Goal: Navigation & Orientation: Understand site structure

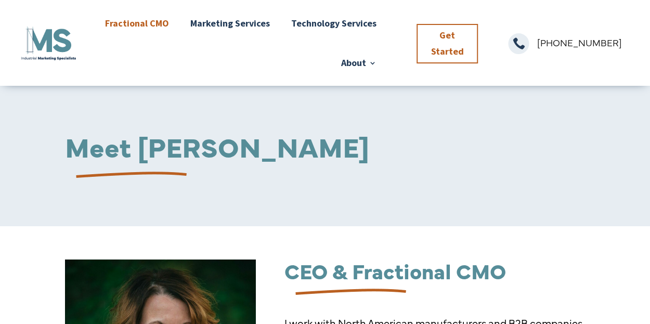
click at [138, 24] on link "Fractional CMO" at bounding box center [137, 23] width 64 height 39
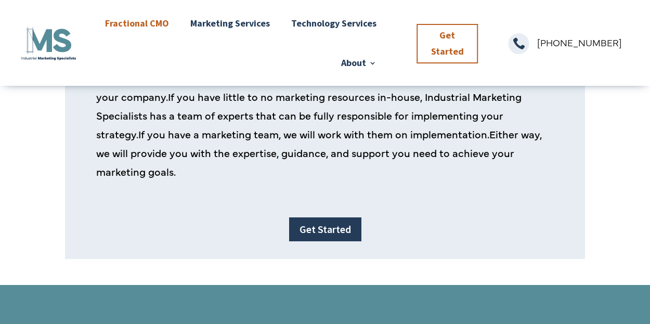
scroll to position [1333, 0]
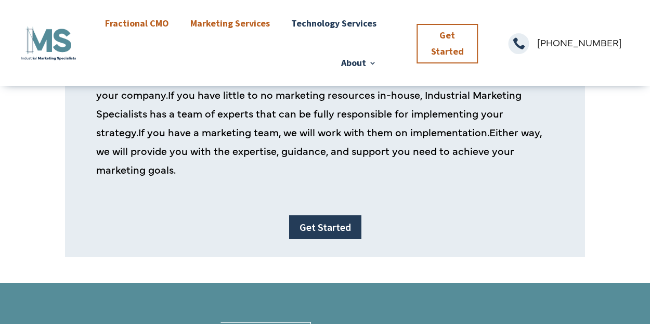
click at [239, 27] on link "Marketing Services" at bounding box center [230, 23] width 80 height 39
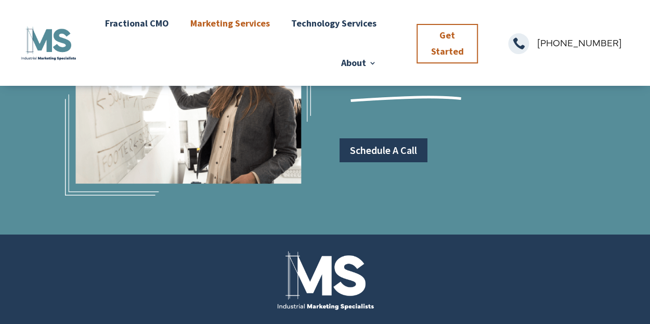
scroll to position [1677, 0]
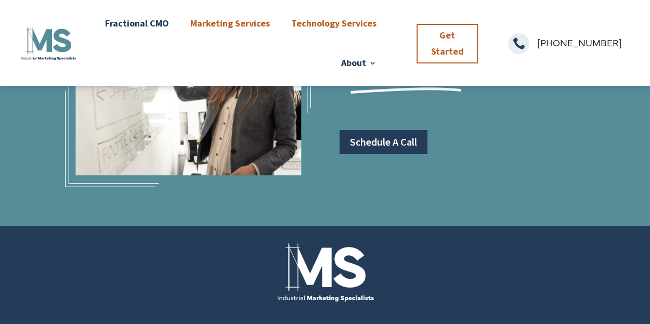
click at [332, 25] on link "Technology Services" at bounding box center [333, 23] width 85 height 39
